Goal: Book appointment/travel/reservation

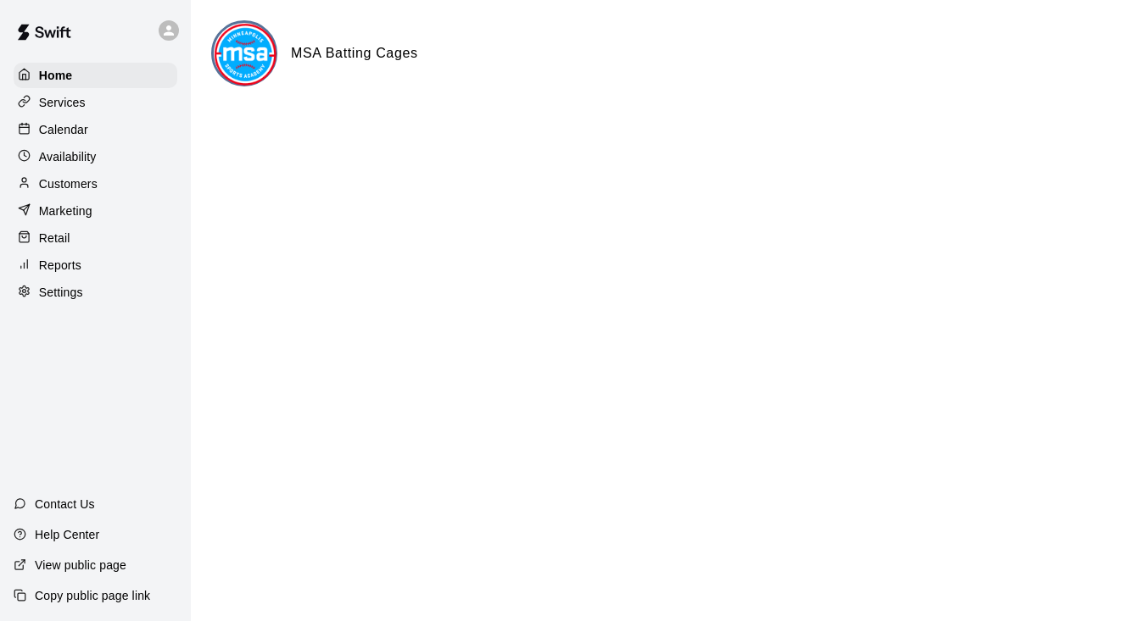
click at [59, 137] on p "Calendar" at bounding box center [63, 129] width 49 height 17
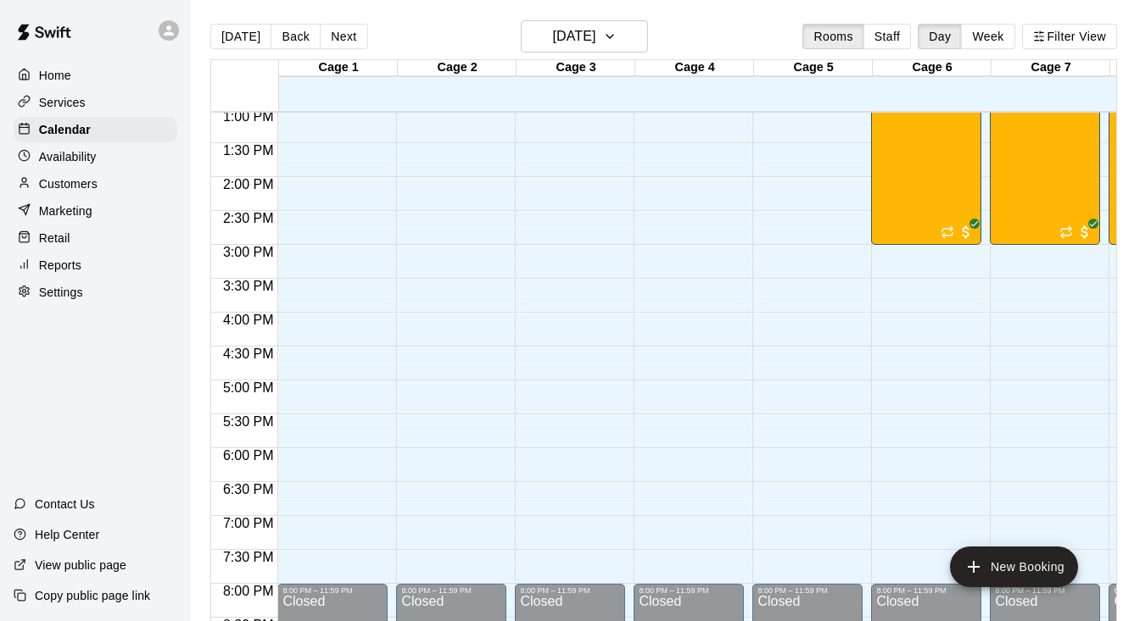
scroll to position [885, 0]
click at [622, 34] on button "[DATE]" at bounding box center [584, 36] width 127 height 32
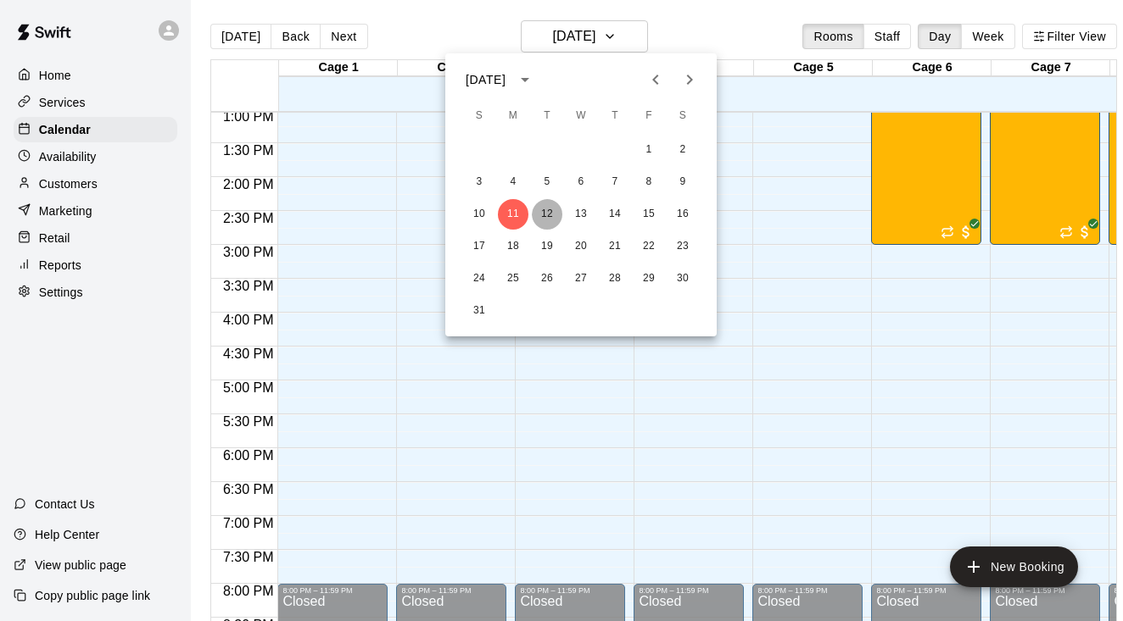
click at [544, 214] on button "12" at bounding box center [547, 214] width 31 height 31
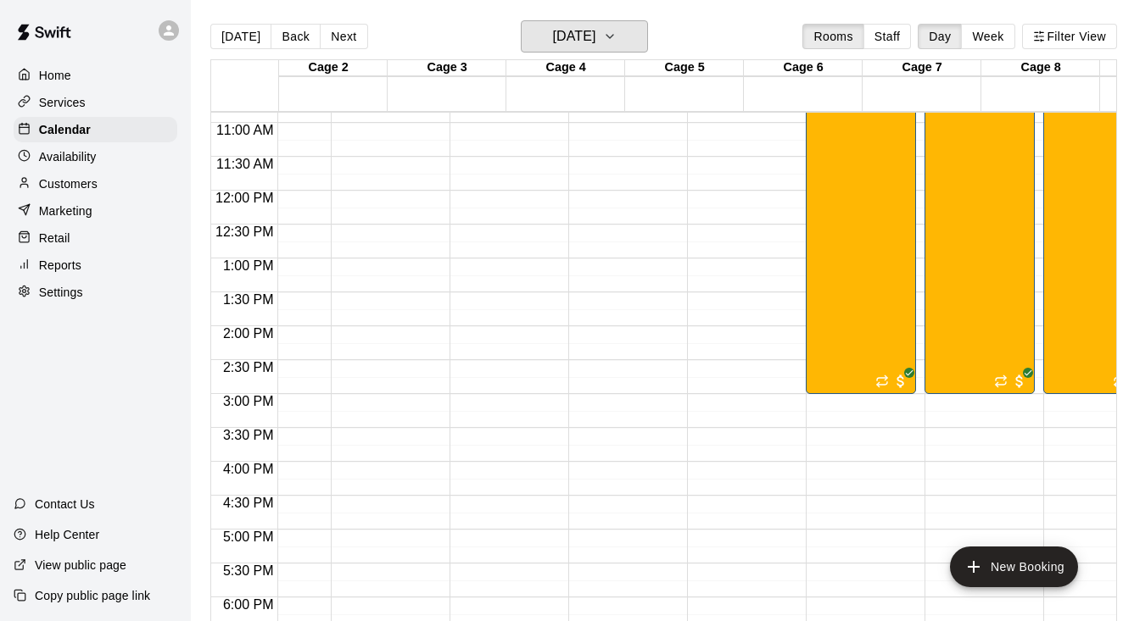
scroll to position [0, 65]
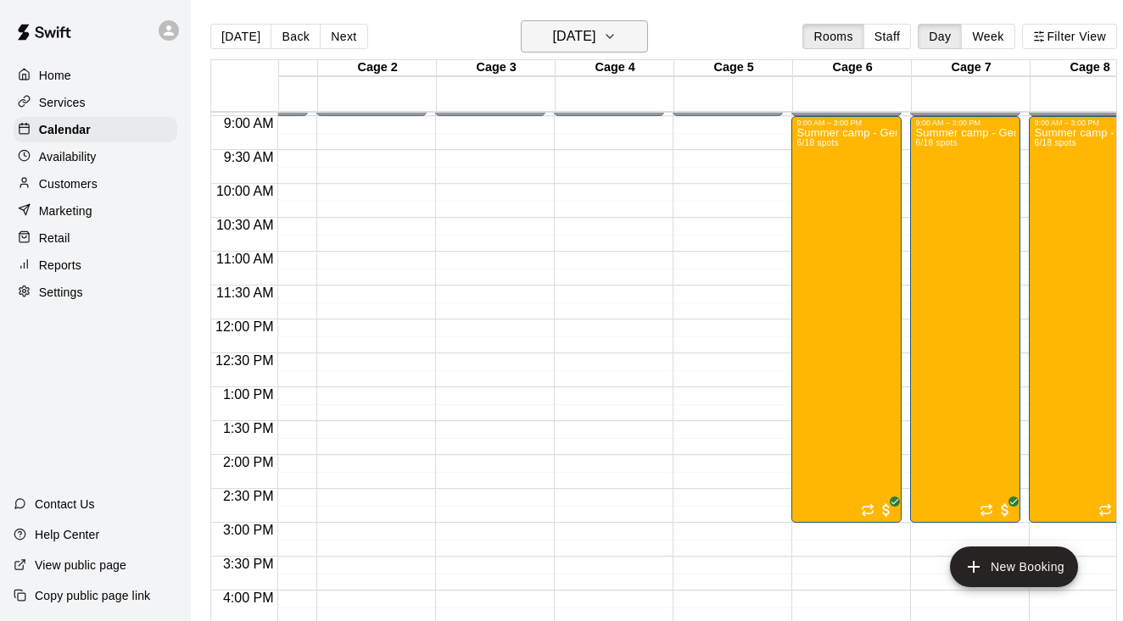
click at [616, 36] on icon "button" at bounding box center [610, 36] width 14 height 20
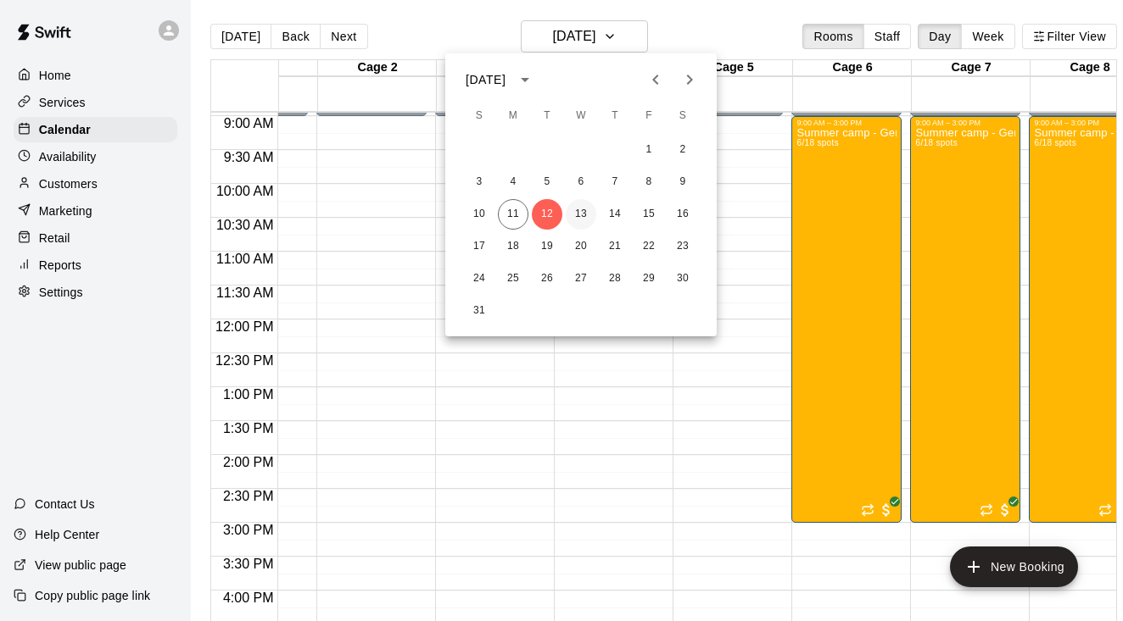
click at [587, 211] on button "13" at bounding box center [581, 214] width 31 height 31
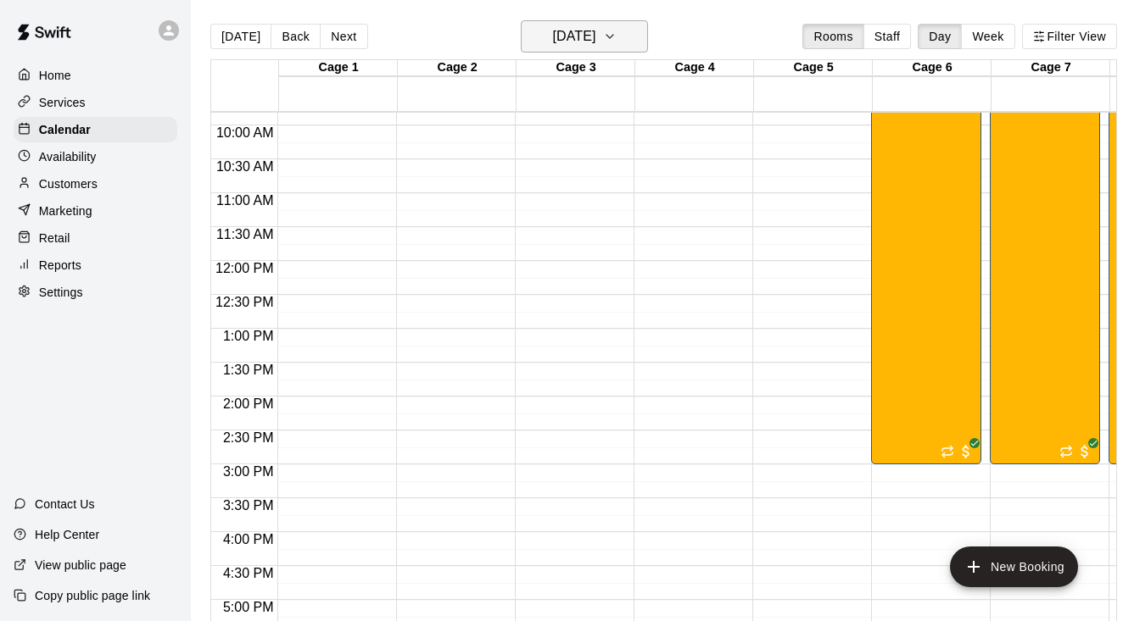
click at [634, 39] on button "[DATE]" at bounding box center [584, 36] width 127 height 32
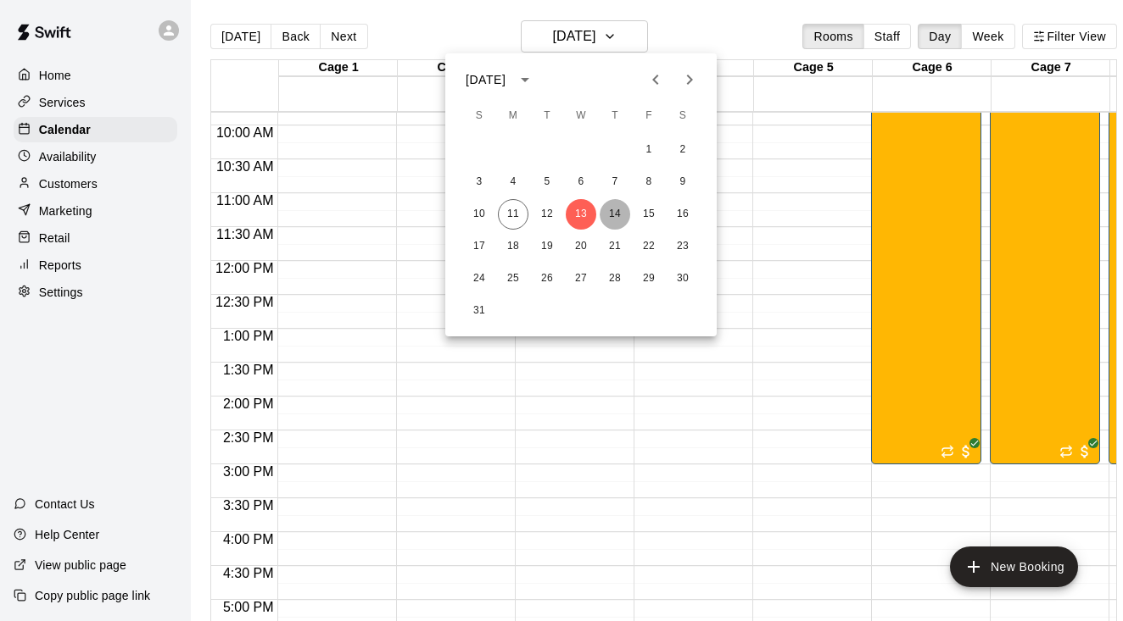
click at [615, 217] on button "14" at bounding box center [614, 214] width 31 height 31
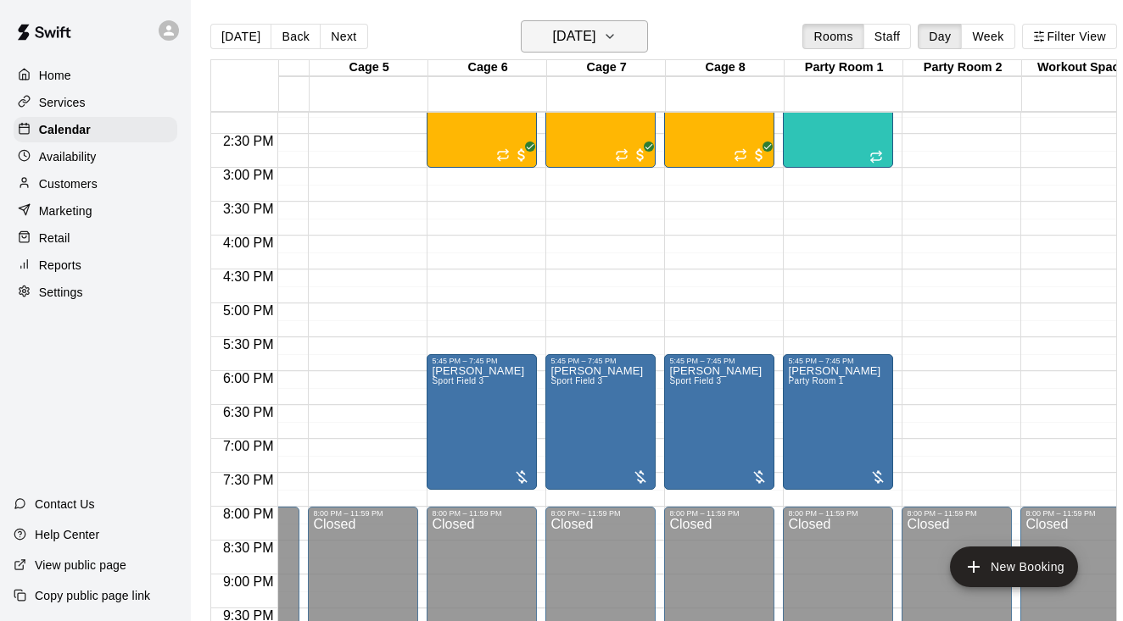
click at [629, 32] on button "[DATE]" at bounding box center [584, 36] width 127 height 32
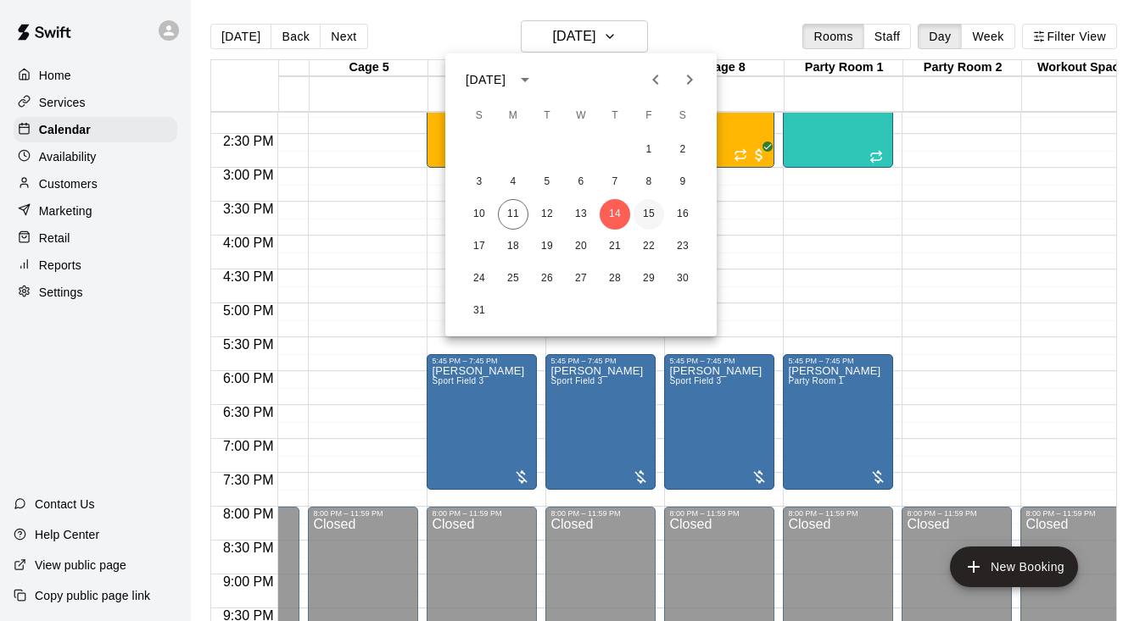
click at [651, 210] on button "15" at bounding box center [648, 214] width 31 height 31
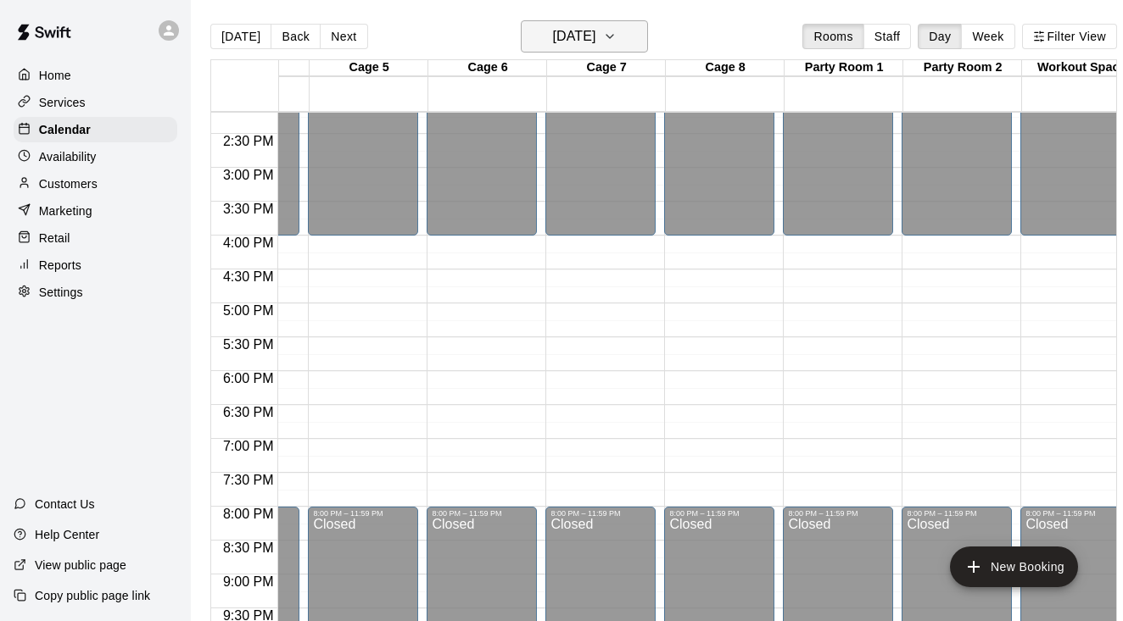
click at [616, 34] on icon "button" at bounding box center [610, 36] width 14 height 20
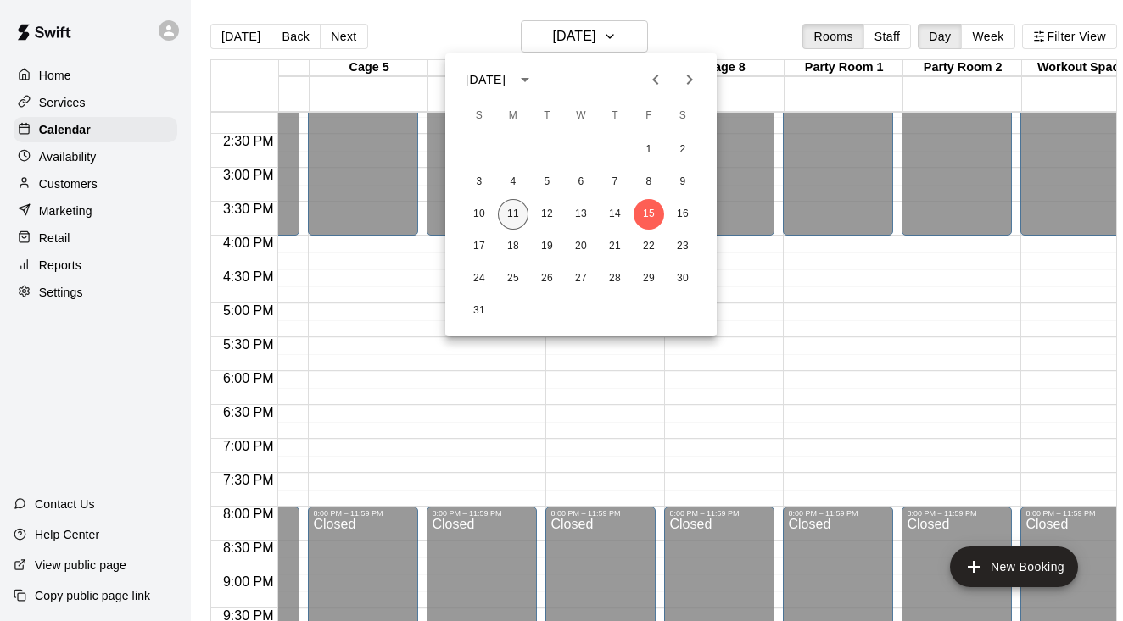
click at [510, 206] on button "11" at bounding box center [513, 214] width 31 height 31
